Goal: Information Seeking & Learning: Learn about a topic

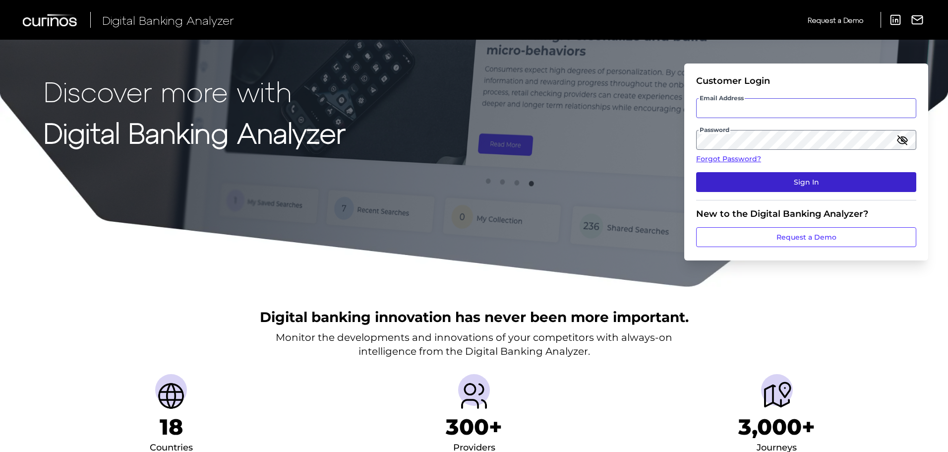
type input "James.Key@curinos.com"
click at [814, 183] on button "Sign In" at bounding box center [806, 182] width 220 height 20
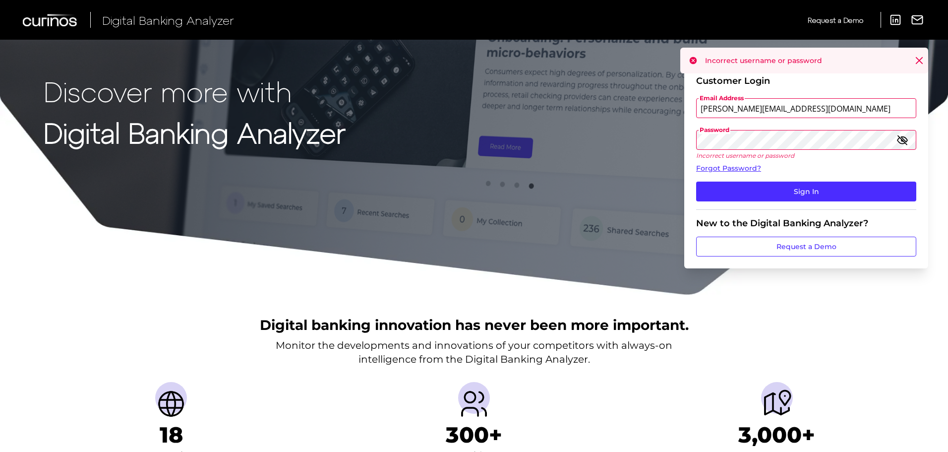
click at [901, 140] on icon "button" at bounding box center [903, 140] width 12 height 12
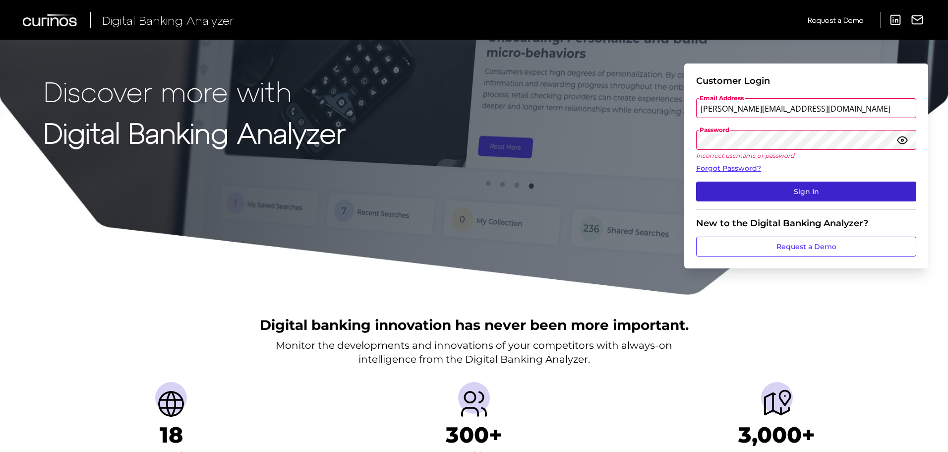
click at [805, 187] on button "Sign In" at bounding box center [806, 192] width 220 height 20
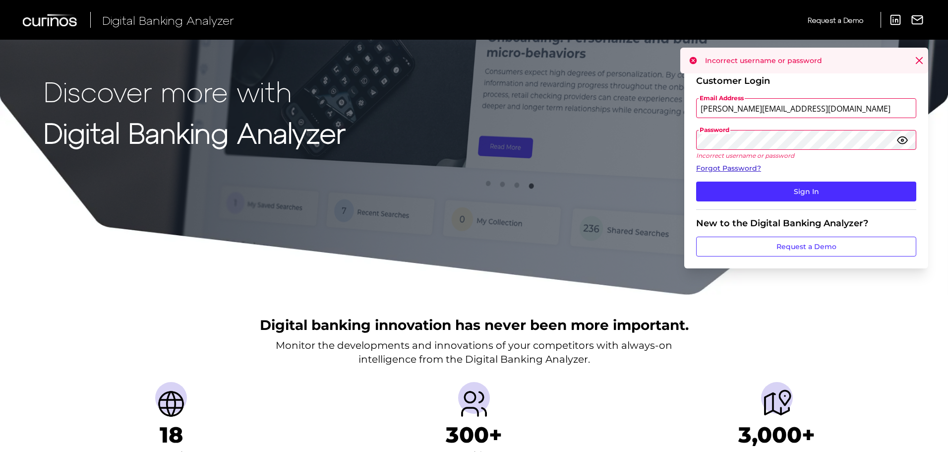
click at [728, 169] on link "Forgot Password?" at bounding box center [806, 168] width 220 height 10
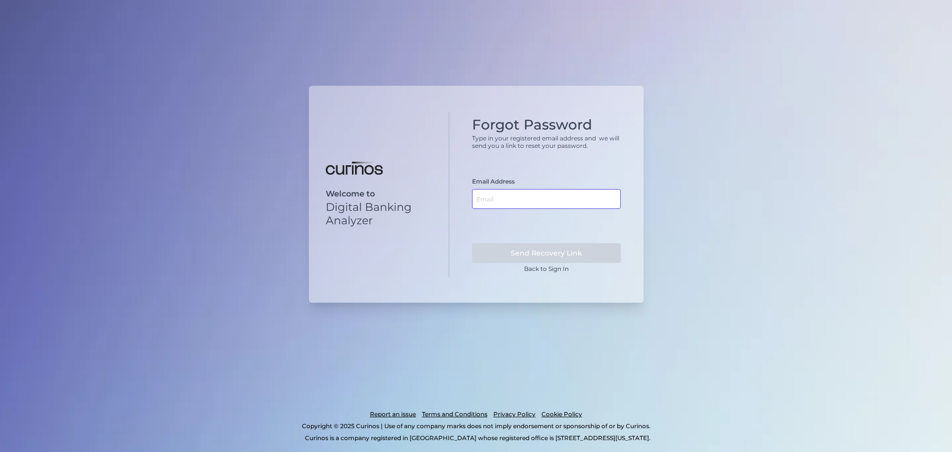
click at [534, 197] on input "text" at bounding box center [546, 199] width 149 height 20
type input "James.Key@curinos.com"
click at [556, 253] on button "Send Recovery Link" at bounding box center [546, 253] width 149 height 20
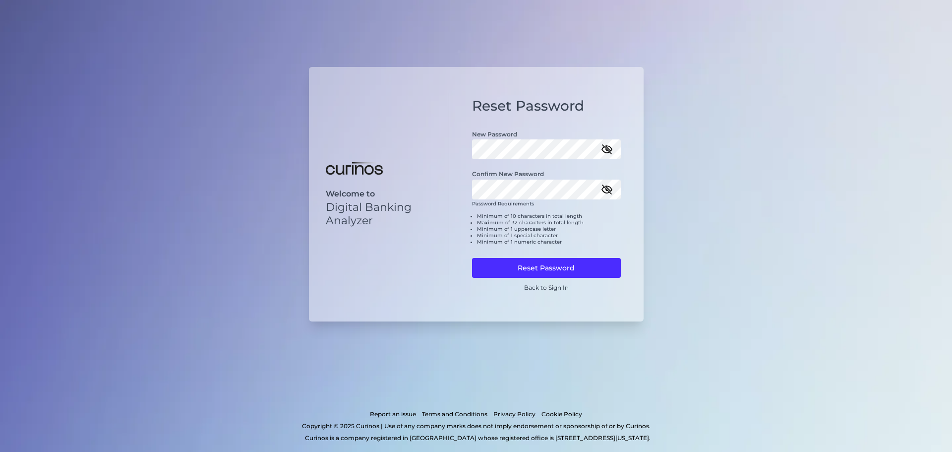
click at [604, 185] on icon "button" at bounding box center [607, 190] width 12 height 12
click at [609, 149] on icon "button" at bounding box center [607, 149] width 10 height 7
click at [556, 264] on button "Reset Password" at bounding box center [546, 268] width 149 height 20
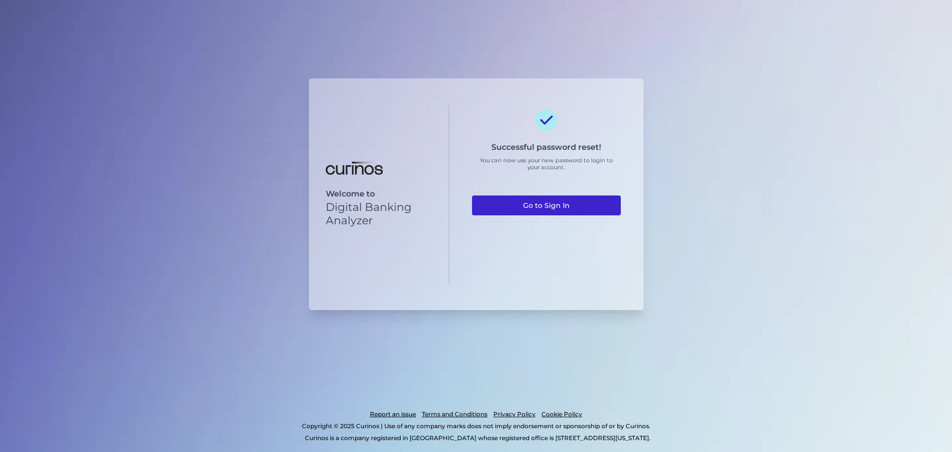
click at [538, 205] on link "Go to Sign In" at bounding box center [546, 205] width 149 height 20
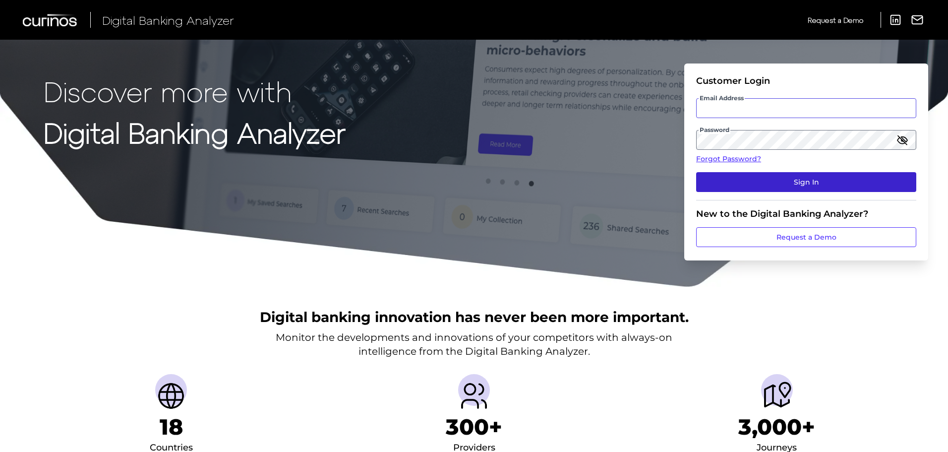
type input "[PERSON_NAME][EMAIL_ADDRESS][DOMAIN_NAME]"
click at [799, 181] on button "Sign In" at bounding box center [806, 182] width 220 height 20
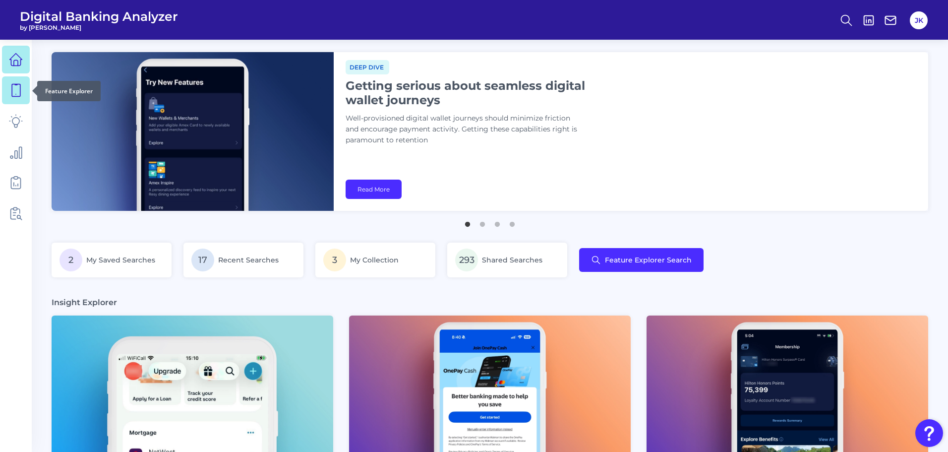
click at [13, 92] on icon at bounding box center [16, 90] width 14 height 14
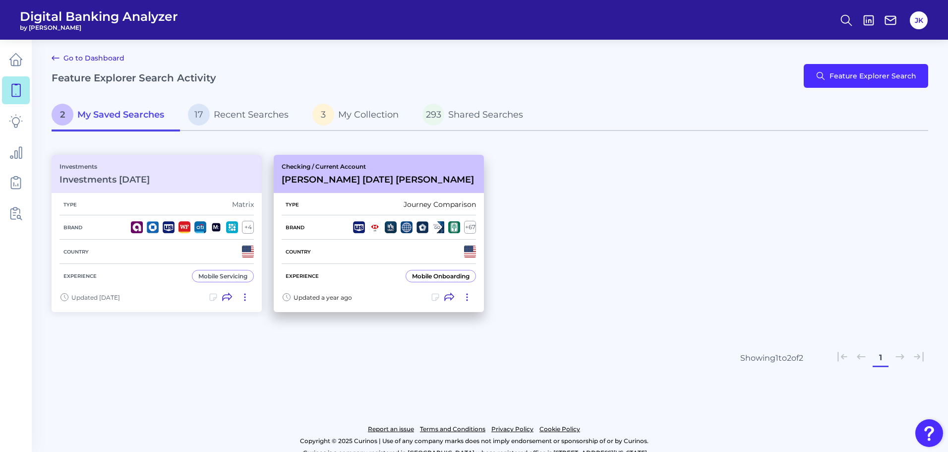
click at [325, 175] on h3 "Jay Nov 20 2024 Jay yes" at bounding box center [378, 179] width 192 height 11
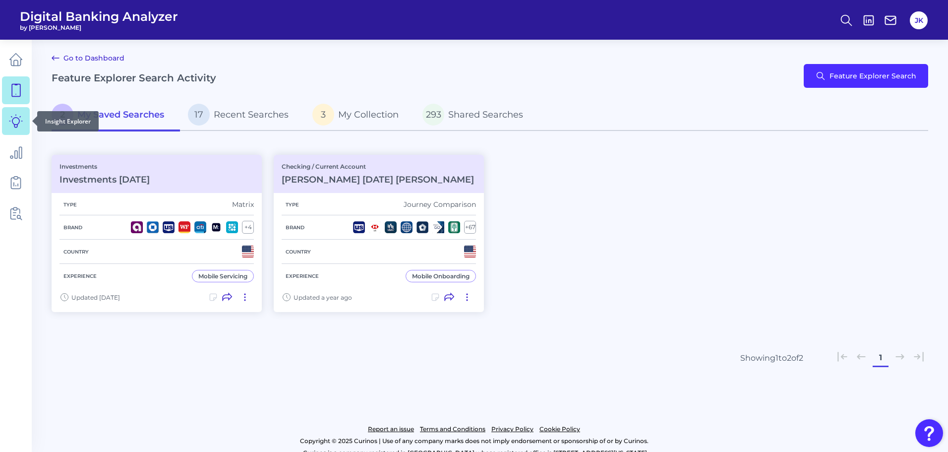
click at [12, 121] on icon at bounding box center [15, 121] width 13 height 13
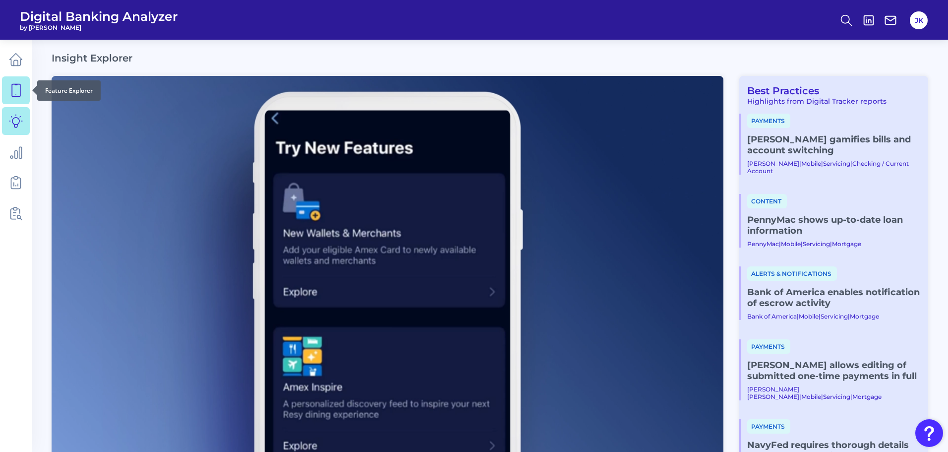
click at [18, 93] on icon at bounding box center [16, 90] width 14 height 14
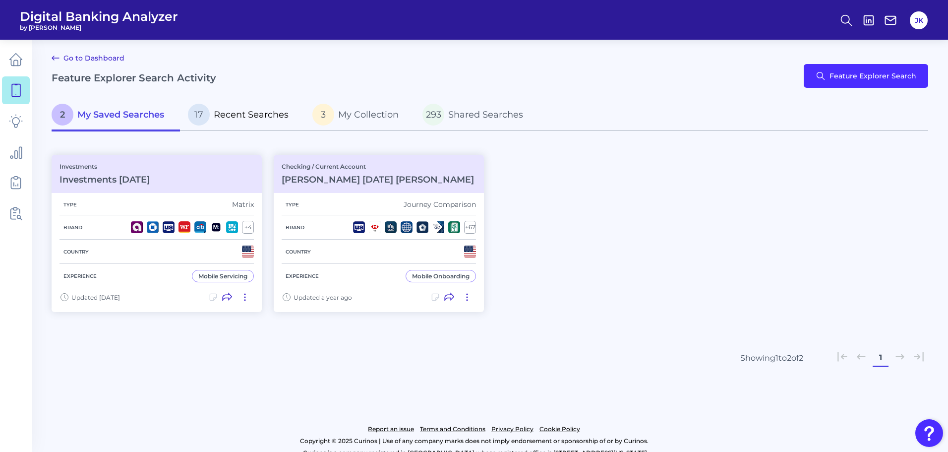
click at [273, 113] on span "Recent Searches" at bounding box center [251, 114] width 75 height 11
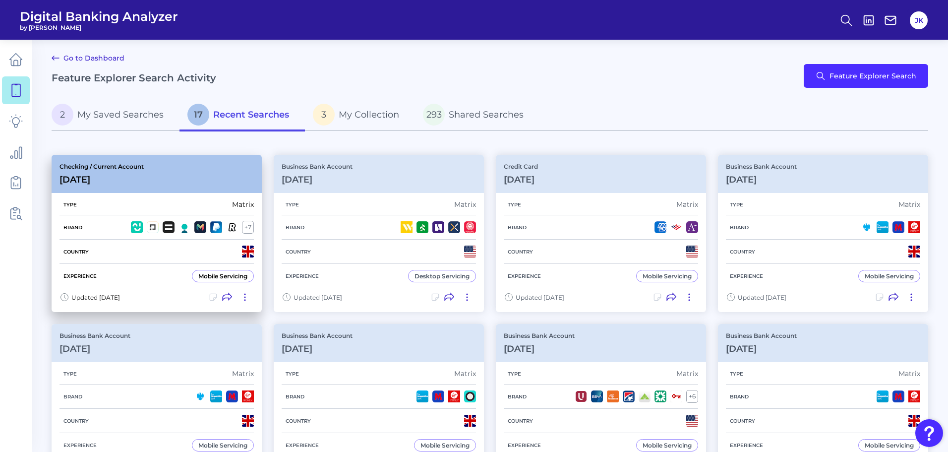
click at [185, 182] on div "Checking / Current Account Apr 21 2025" at bounding box center [157, 174] width 210 height 38
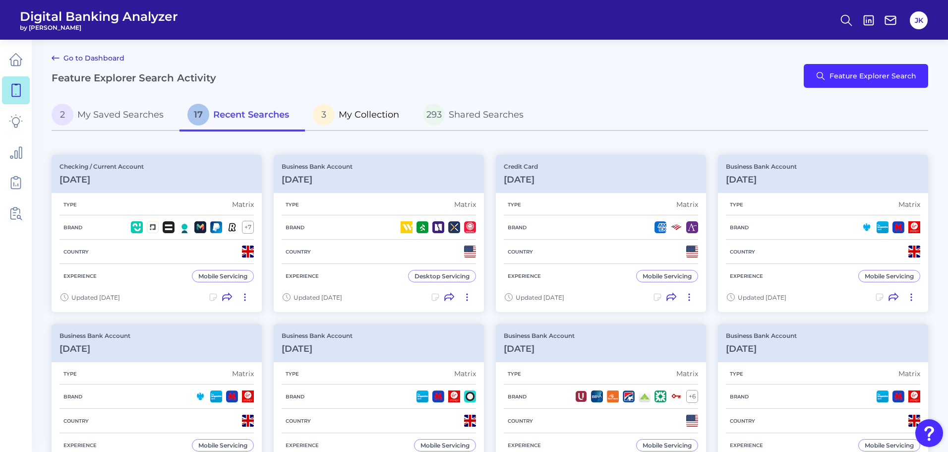
click at [375, 111] on span "My Collection" at bounding box center [369, 114] width 61 height 11
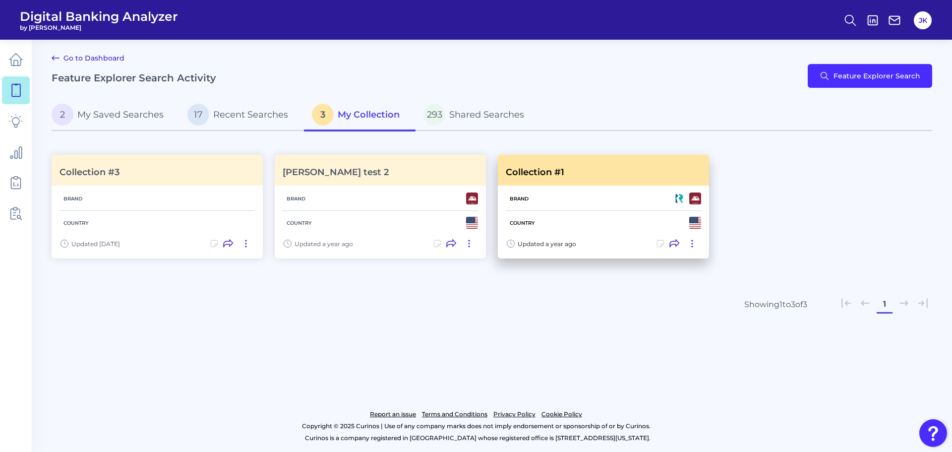
click at [555, 166] on div "Collection #1" at bounding box center [535, 170] width 59 height 15
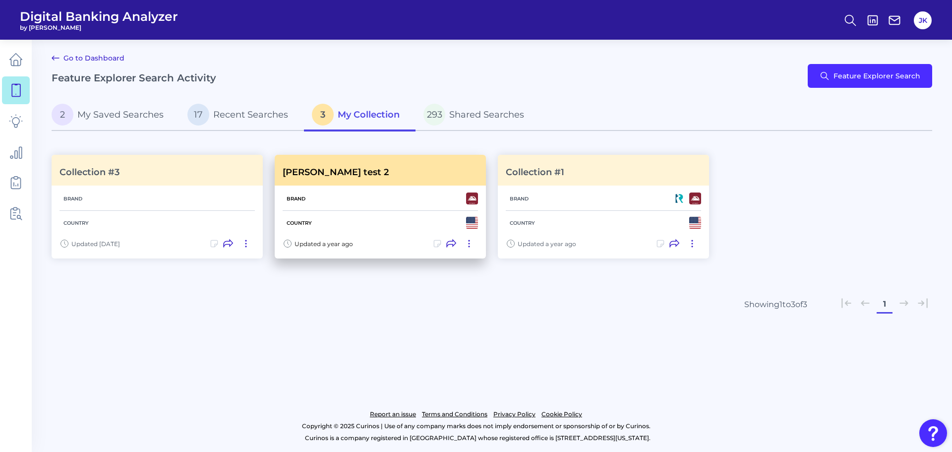
click at [312, 175] on h3 "Jay test 2" at bounding box center [336, 172] width 106 height 11
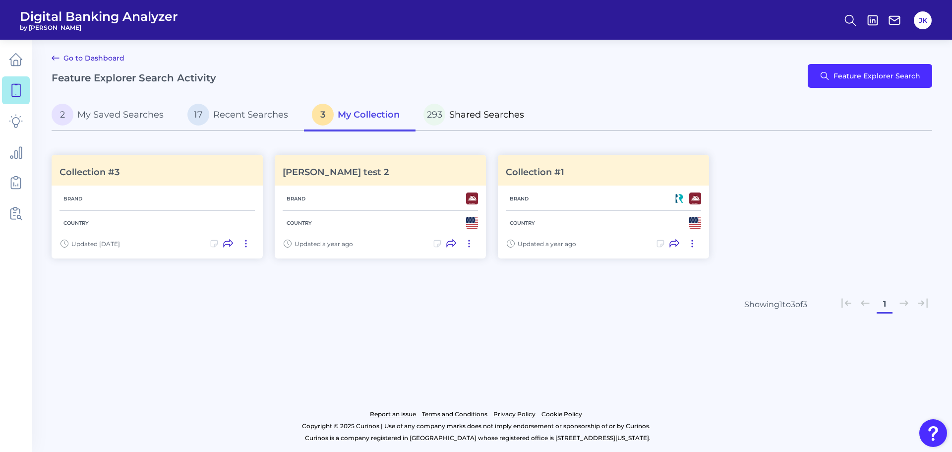
click at [497, 114] on span "Shared Searches" at bounding box center [486, 114] width 75 height 11
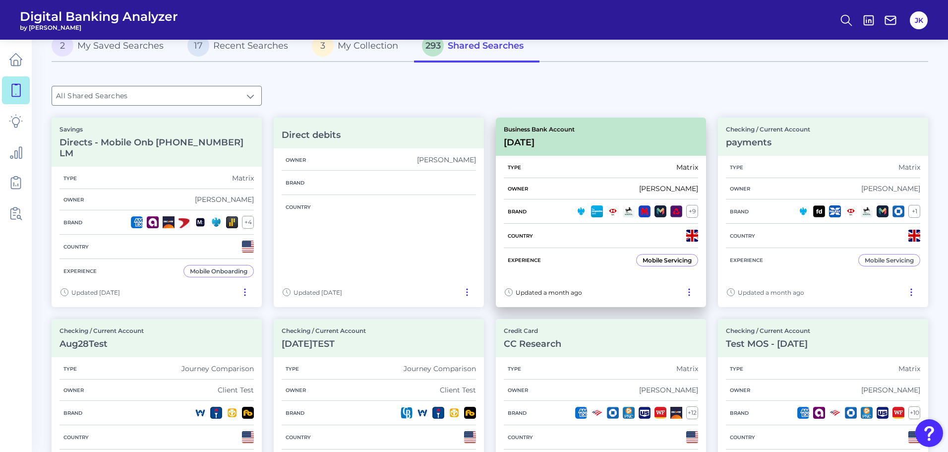
scroll to position [149, 0]
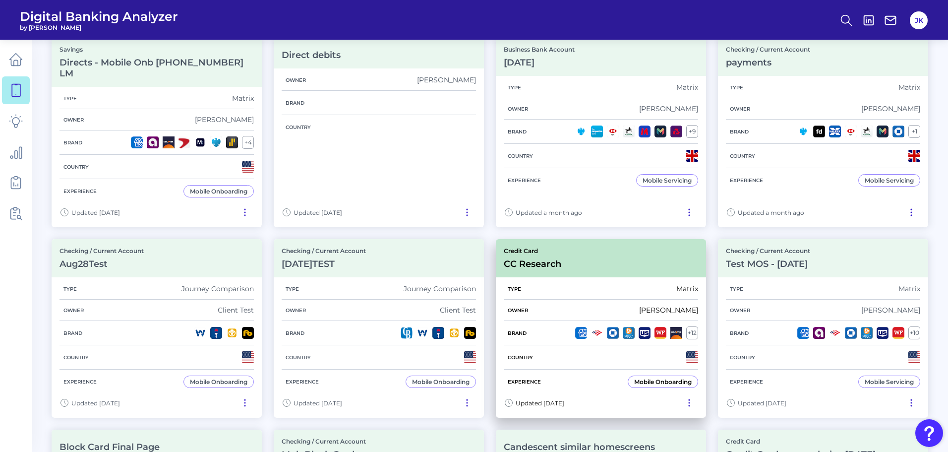
click at [529, 258] on h3 "CC Research" at bounding box center [533, 263] width 58 height 11
